Goal: Book appointment/travel/reservation

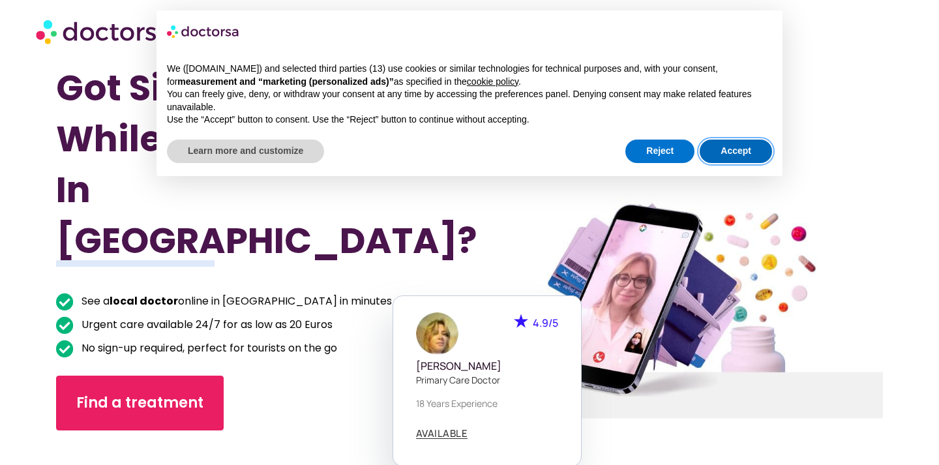
click at [718, 148] on button "Accept" at bounding box center [736, 151] width 72 height 23
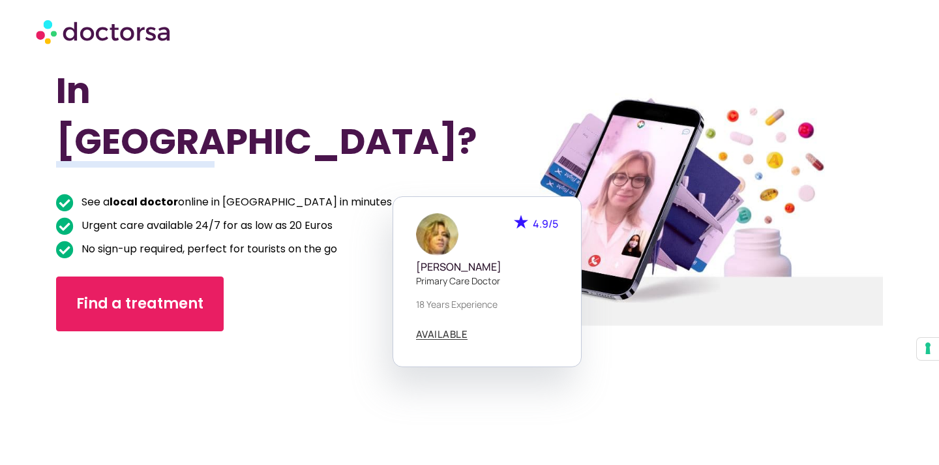
scroll to position [98, 0]
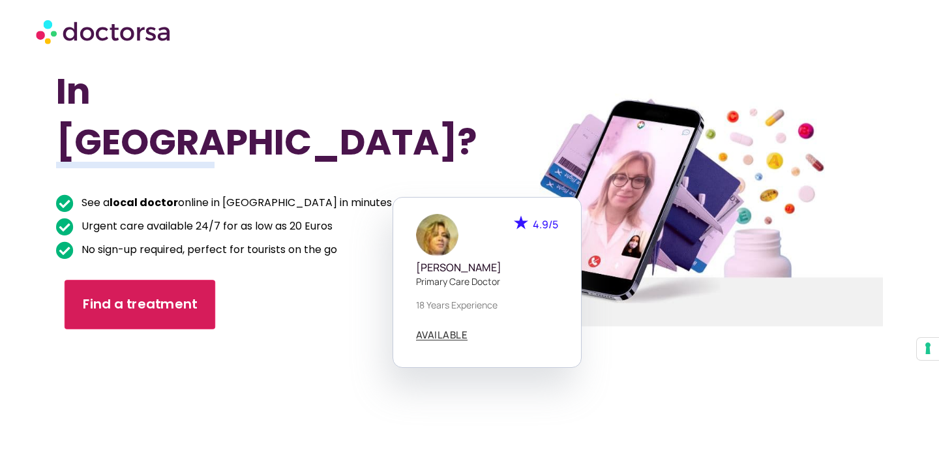
click at [189, 280] on link "Find a treatment" at bounding box center [140, 305] width 151 height 50
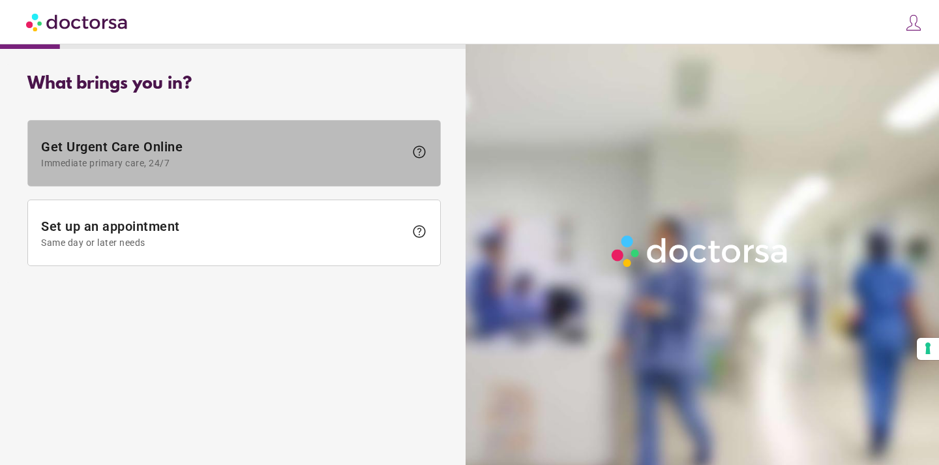
click at [207, 177] on span at bounding box center [234, 153] width 412 height 65
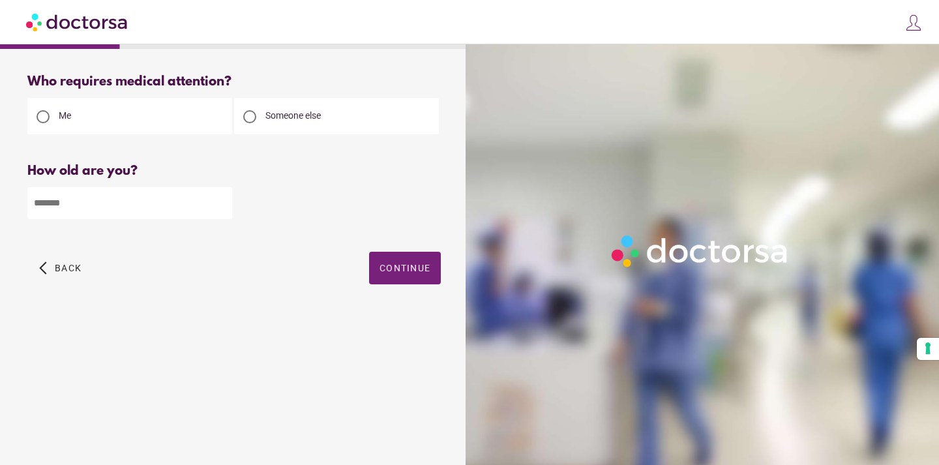
click at [130, 211] on input "number" at bounding box center [129, 203] width 205 height 32
type input "*"
click at [253, 119] on div at bounding box center [249, 116] width 13 height 13
click at [419, 277] on span "button" at bounding box center [405, 268] width 72 height 33
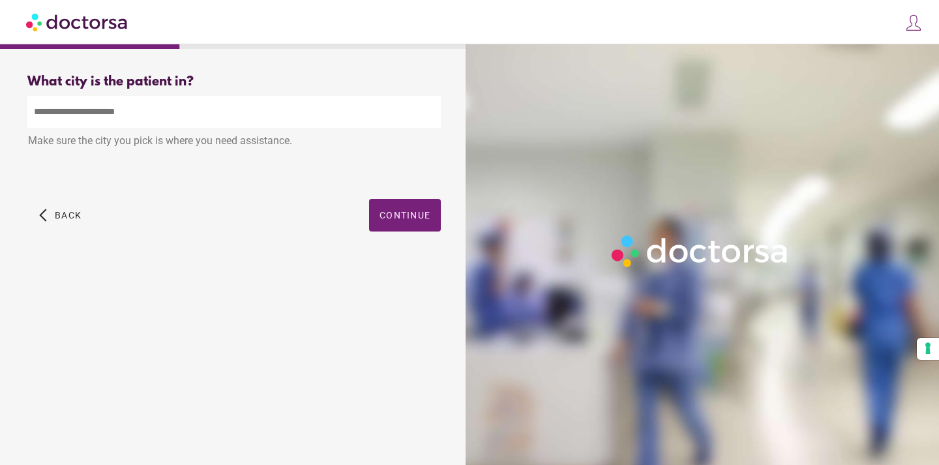
click at [215, 130] on div "Make sure the city you pick is where you need assistance." at bounding box center [233, 142] width 413 height 29
click at [207, 127] on input "text" at bounding box center [233, 112] width 413 height 32
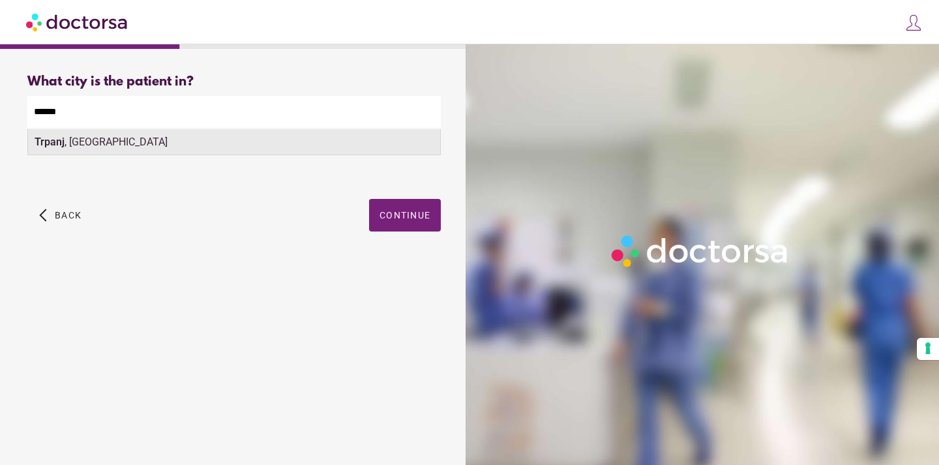
click at [190, 147] on div "Trpanj , Croatia" at bounding box center [234, 142] width 412 height 26
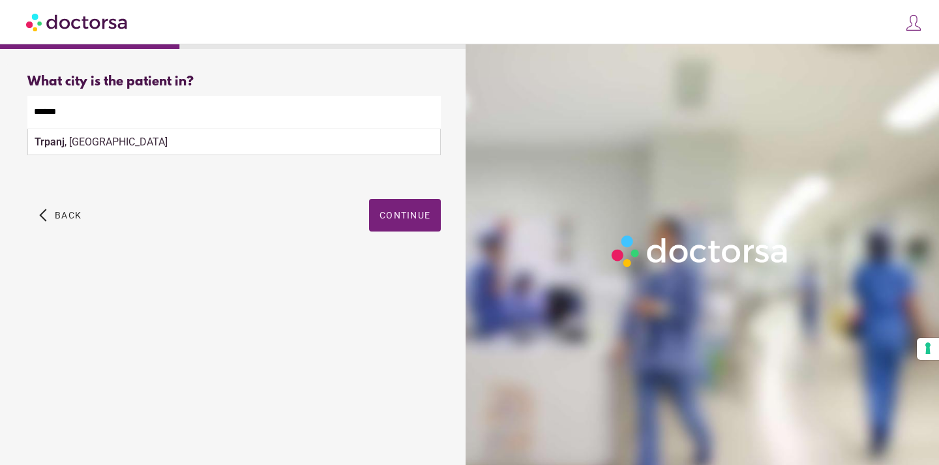
type input "**********"
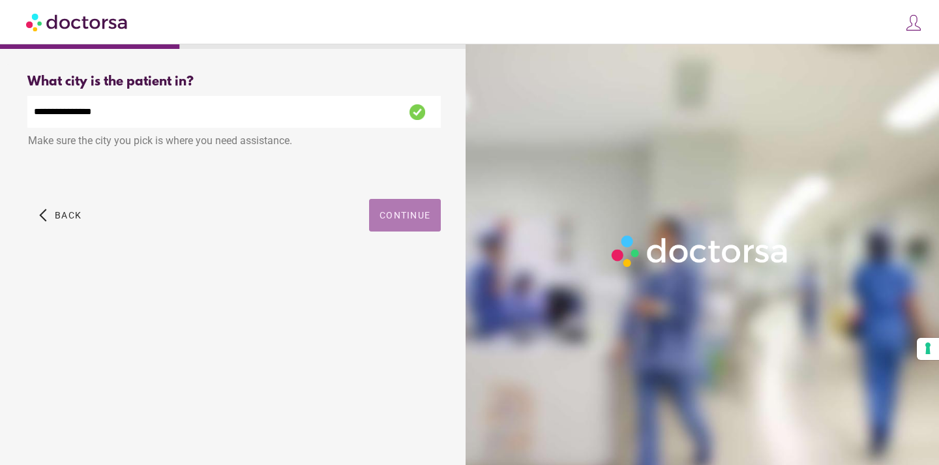
click at [398, 210] on span "button" at bounding box center [405, 215] width 72 height 33
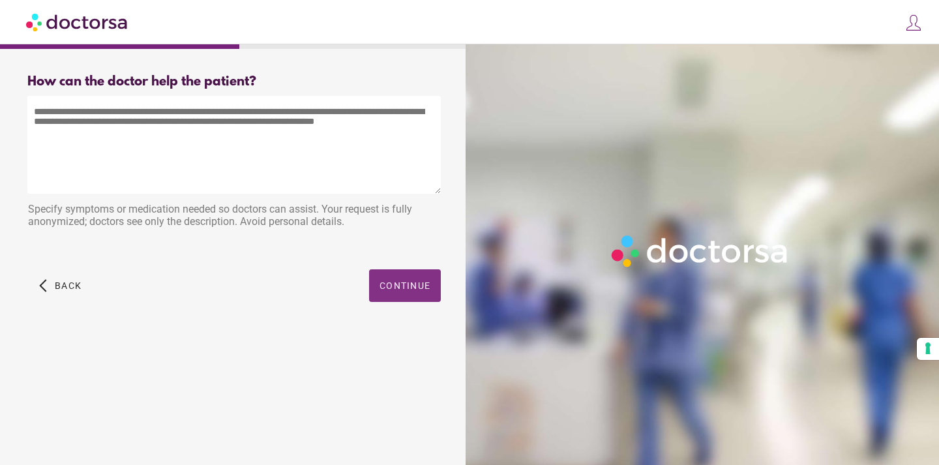
click at [415, 278] on span "button" at bounding box center [405, 285] width 72 height 33
